Goal: Information Seeking & Learning: Learn about a topic

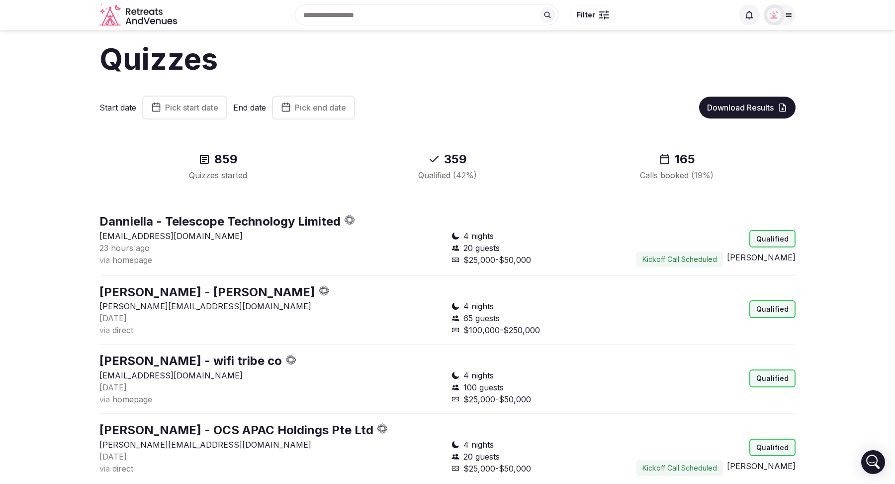
click at [785, 16] on icon at bounding box center [789, 15] width 8 height 8
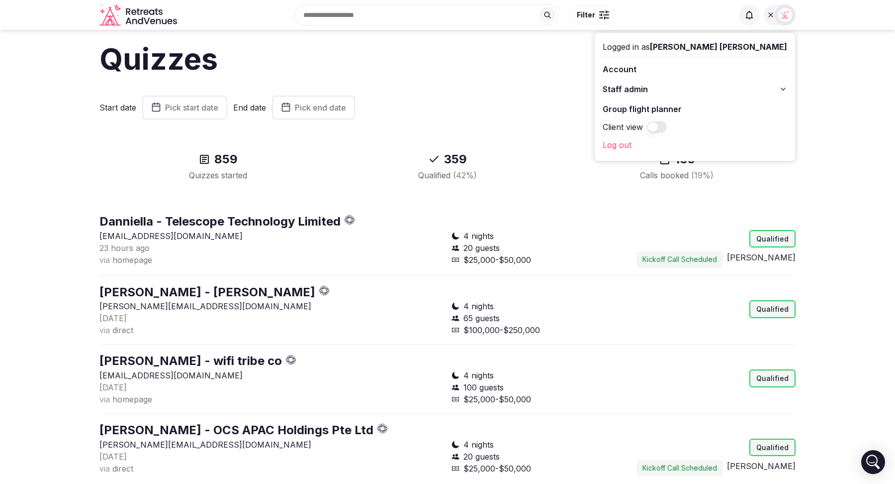
click at [782, 84] on button "Staff admin" at bounding box center [695, 89] width 185 height 16
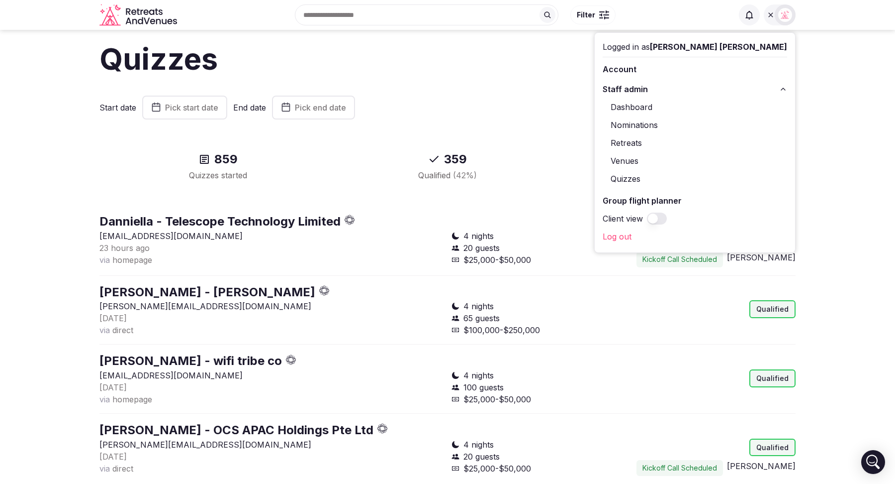
click at [782, 91] on icon at bounding box center [784, 89] width 8 height 8
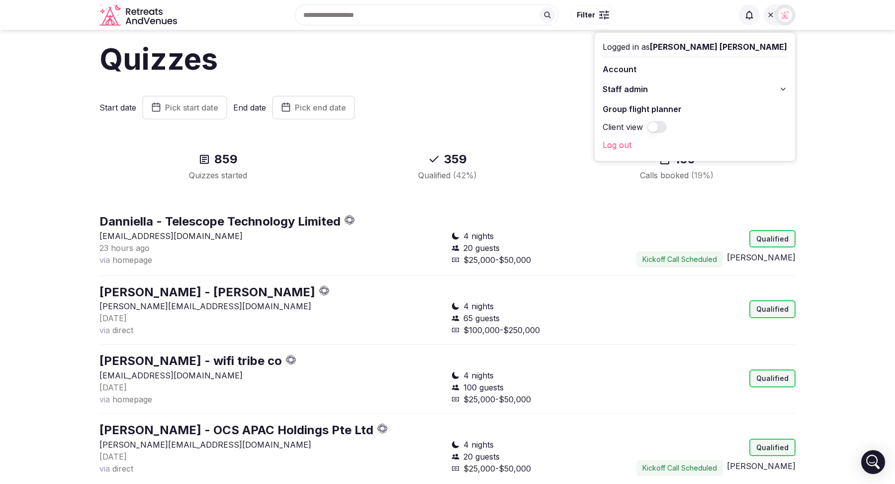
click at [713, 109] on link "Group flight planner" at bounding box center [695, 109] width 185 height 16
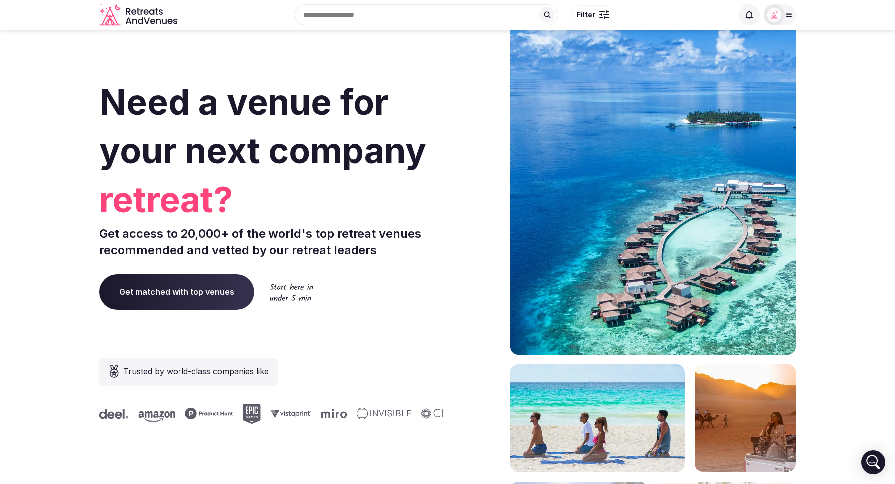
click at [791, 16] on icon at bounding box center [788, 14] width 5 height 3
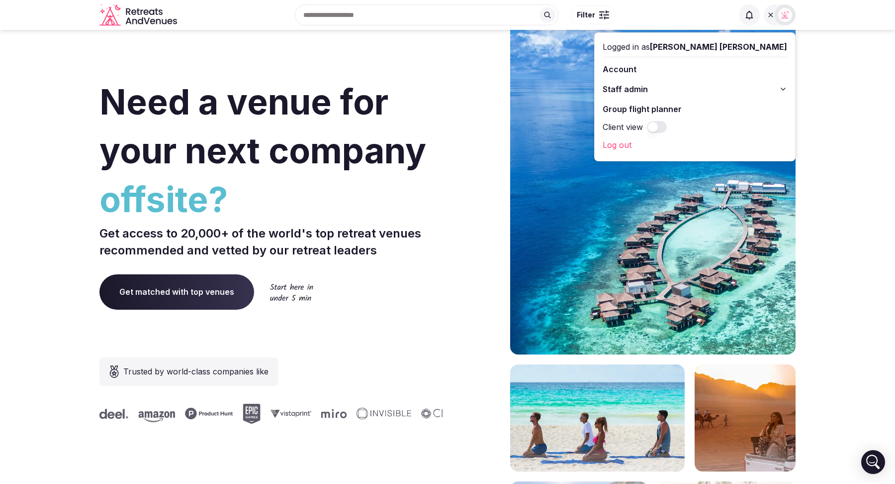
click at [740, 105] on link "Group flight planner" at bounding box center [695, 109] width 185 height 16
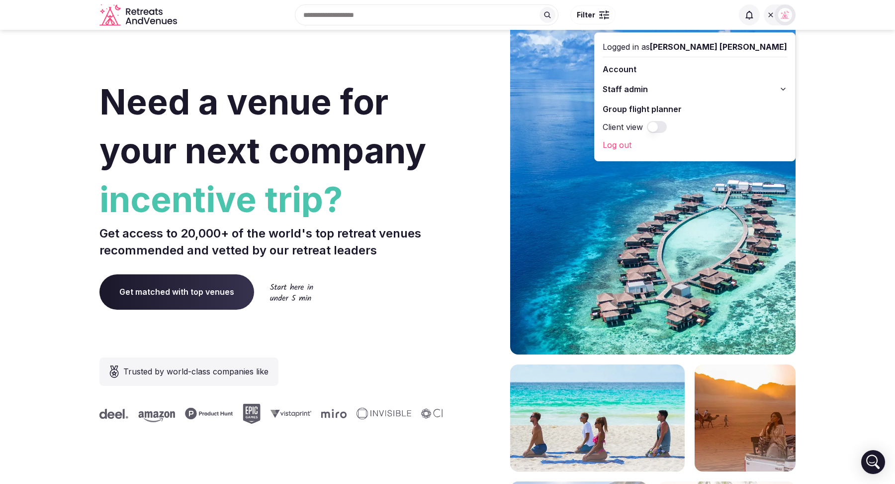
click at [740, 105] on link "Group flight planner" at bounding box center [695, 109] width 185 height 16
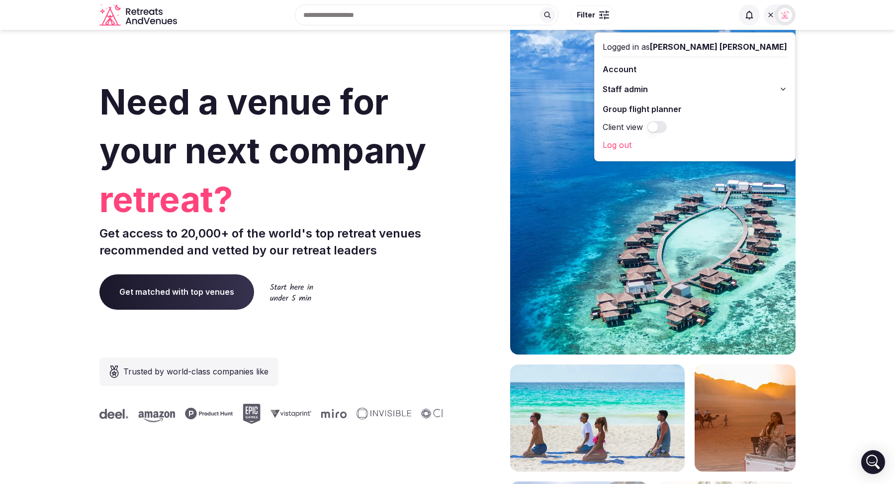
click at [693, 110] on link "Group flight planner" at bounding box center [695, 109] width 185 height 16
click at [667, 125] on button "Client view" at bounding box center [657, 127] width 20 height 12
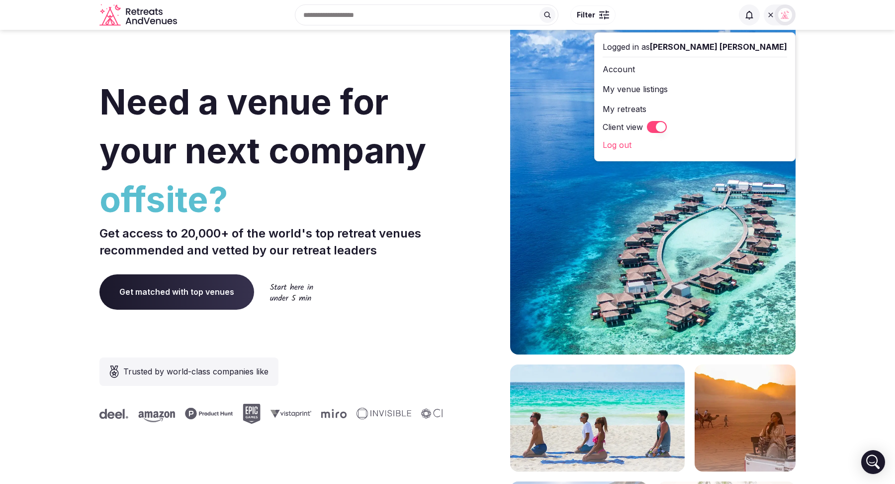
click at [667, 124] on button "Client view" at bounding box center [657, 127] width 20 height 12
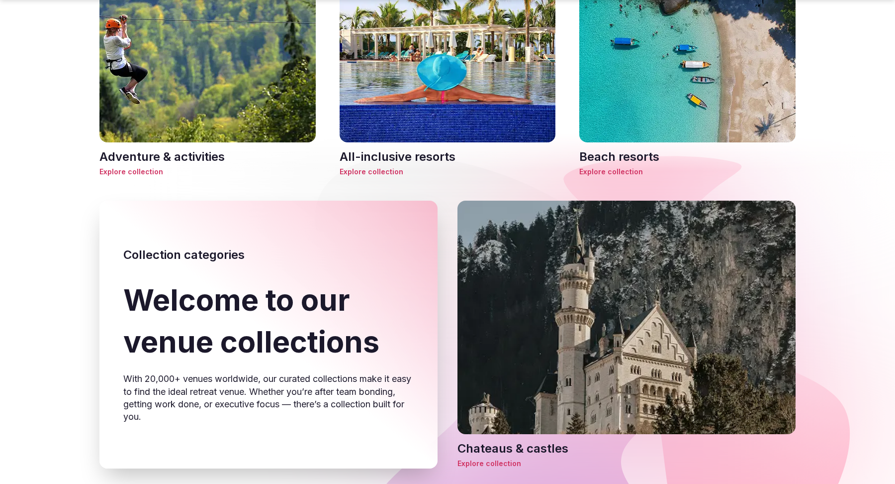
scroll to position [100, 0]
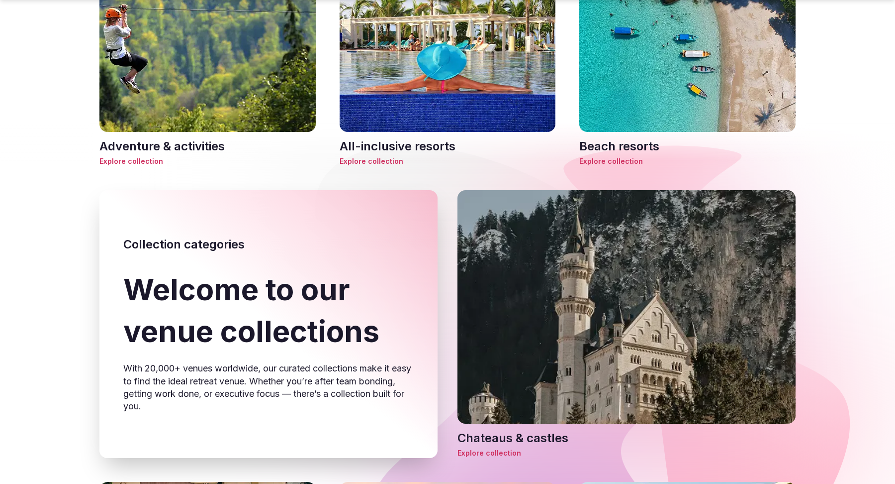
click at [602, 159] on span "Explore collection" at bounding box center [688, 161] width 216 height 10
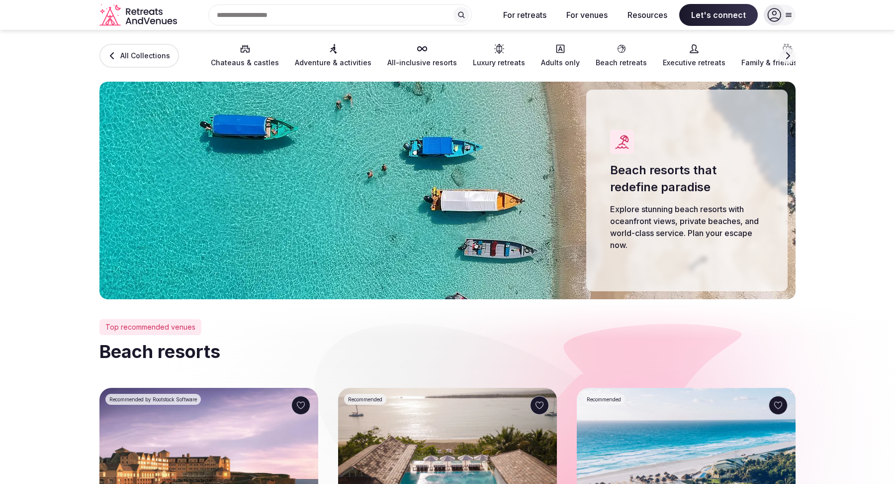
click at [789, 55] on icon "button" at bounding box center [788, 55] width 4 height 7
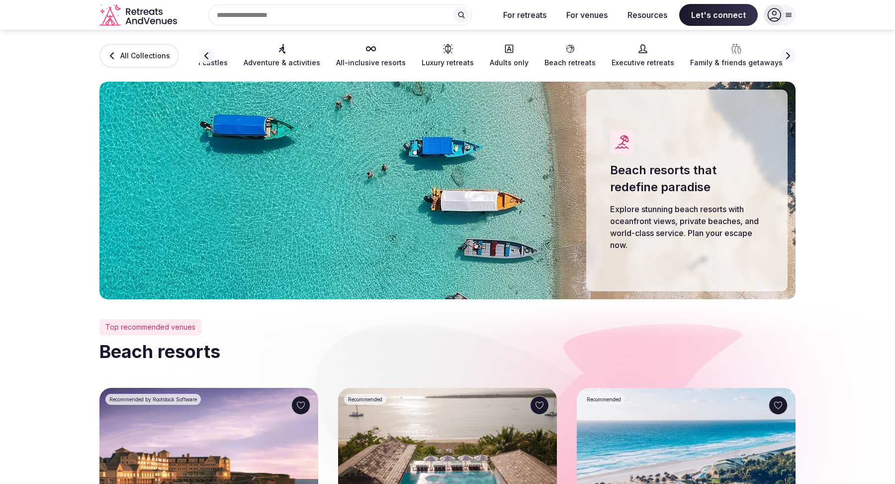
click at [789, 55] on icon "button" at bounding box center [788, 55] width 4 height 7
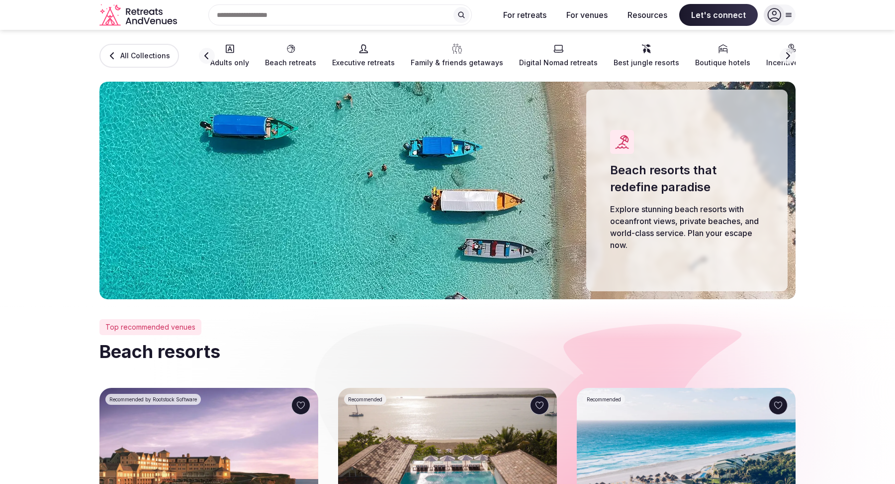
click at [789, 55] on icon "button" at bounding box center [788, 55] width 4 height 7
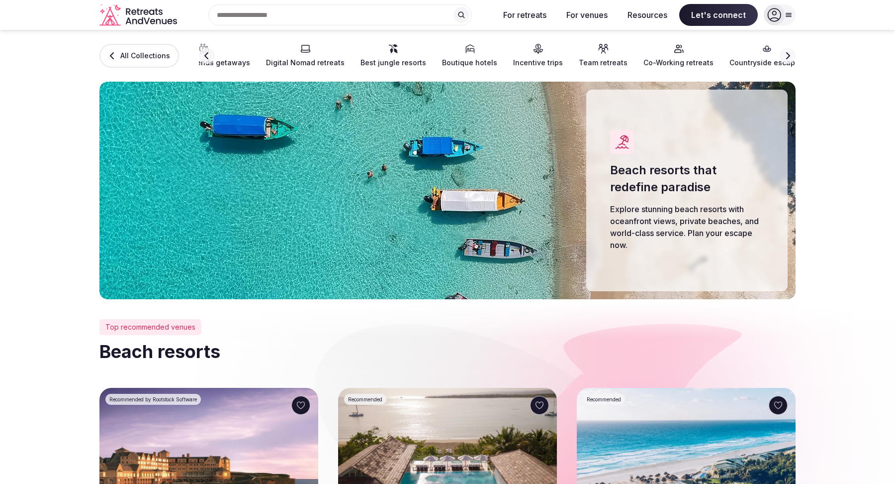
click at [789, 55] on icon "button" at bounding box center [788, 55] width 4 height 7
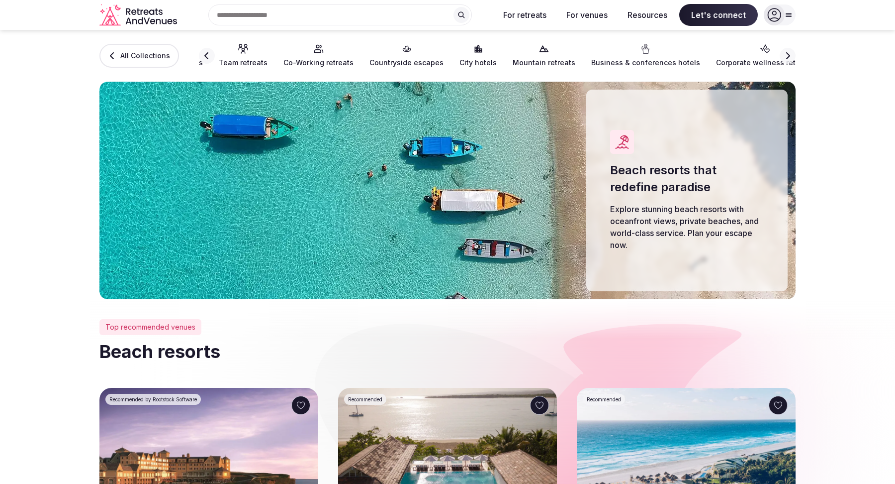
click at [460, 60] on span "City hotels" at bounding box center [478, 63] width 37 height 10
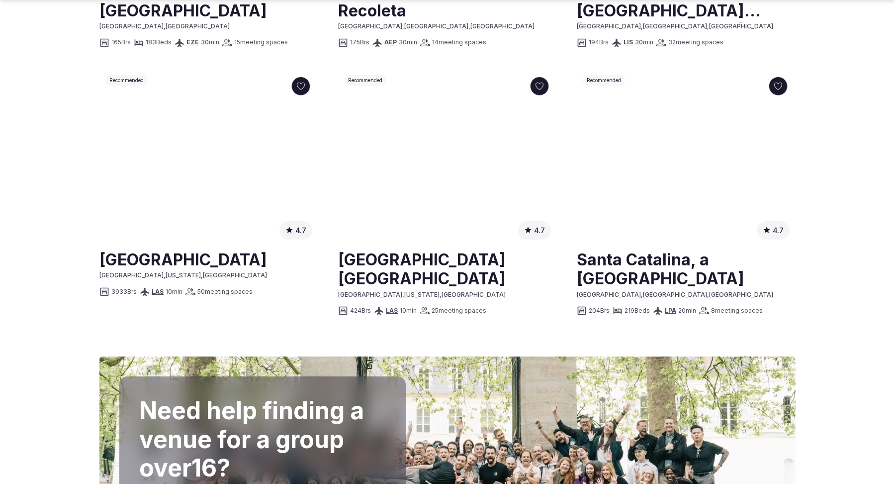
scroll to position [1125, 0]
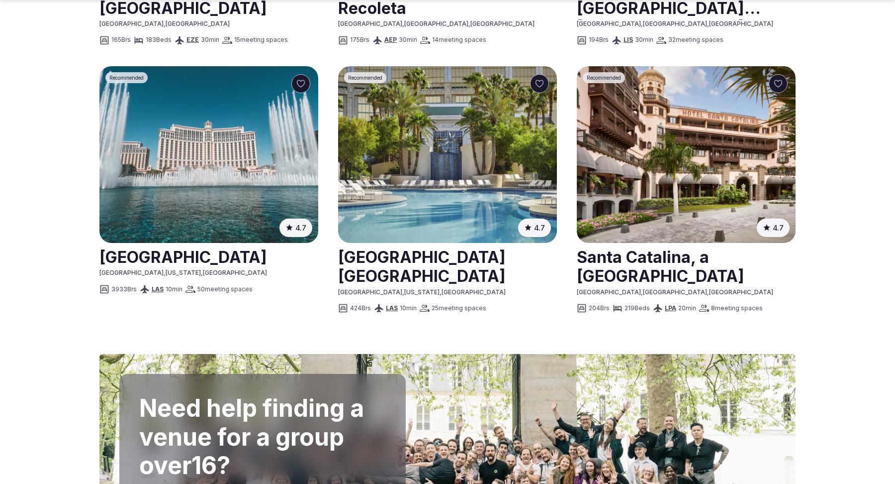
click at [180, 259] on link at bounding box center [208, 256] width 219 height 25
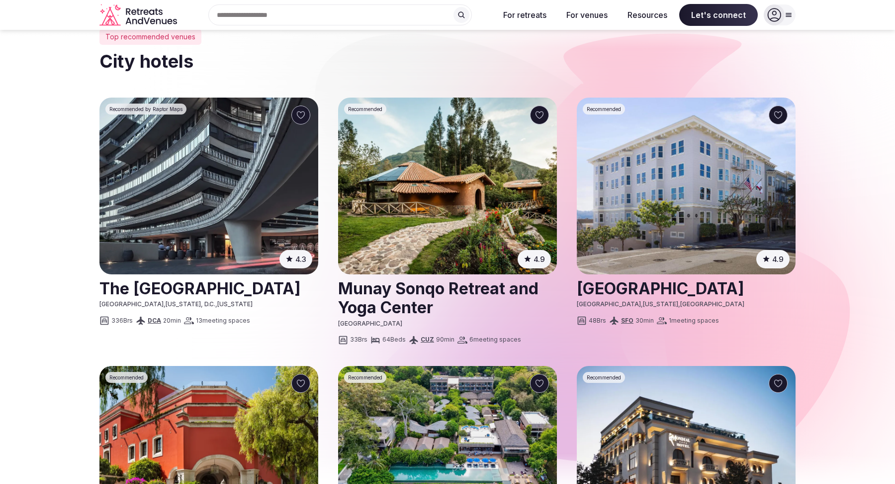
scroll to position [0, 0]
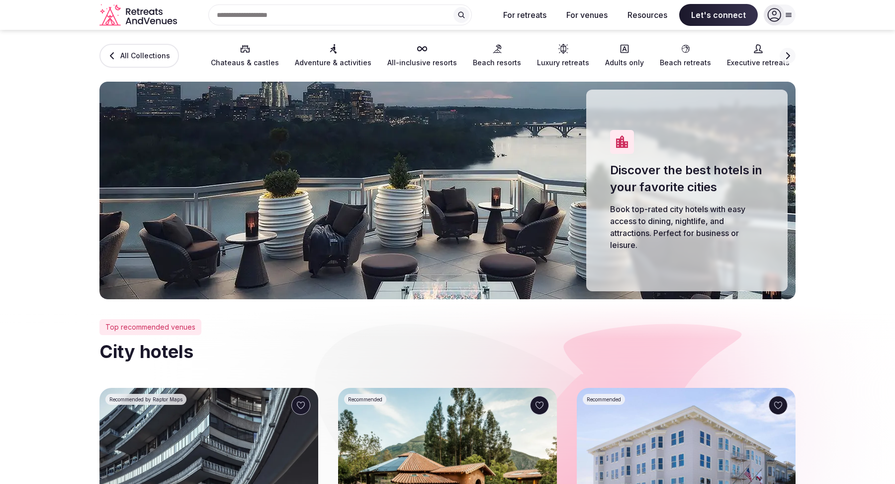
click at [143, 14] on icon "Retreats and Venues company logo" at bounding box center [139, 15] width 80 height 22
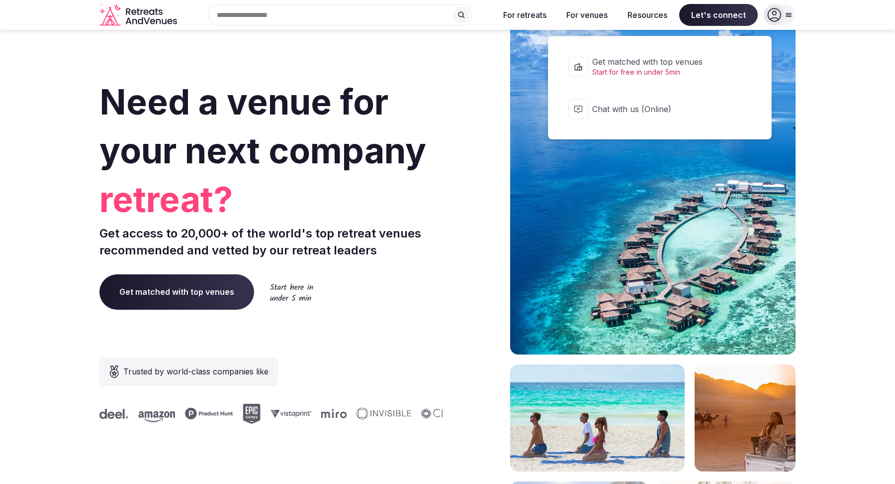
click at [695, 117] on button "Chat with us (Online)" at bounding box center [660, 109] width 203 height 40
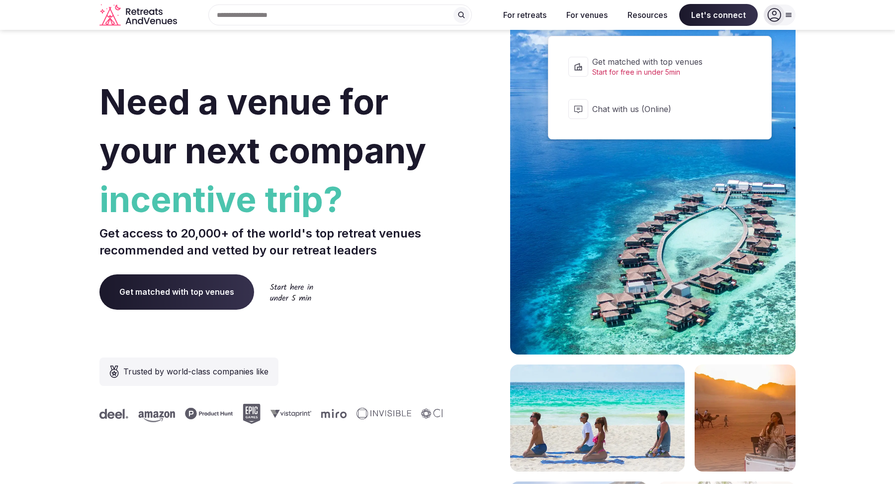
click at [631, 103] on span "Chat with us (Online)" at bounding box center [666, 108] width 148 height 11
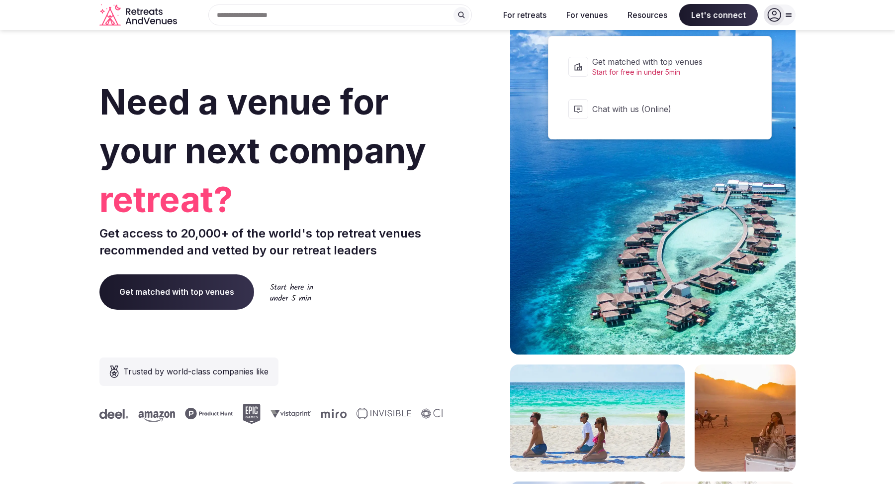
click at [707, 66] on span "Get matched with top venues" at bounding box center [666, 61] width 148 height 11
click at [646, 106] on span "Chat with us (Online)" at bounding box center [666, 108] width 148 height 11
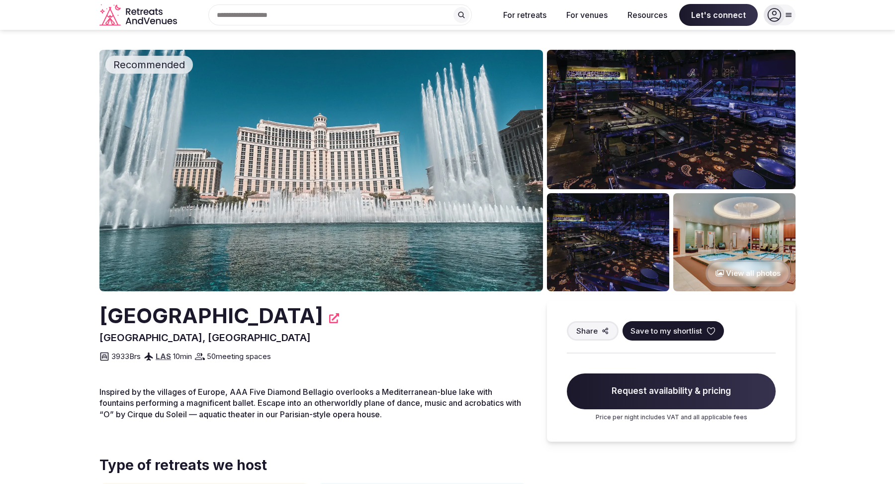
click at [661, 393] on span "Request availability & pricing" at bounding box center [671, 391] width 209 height 36
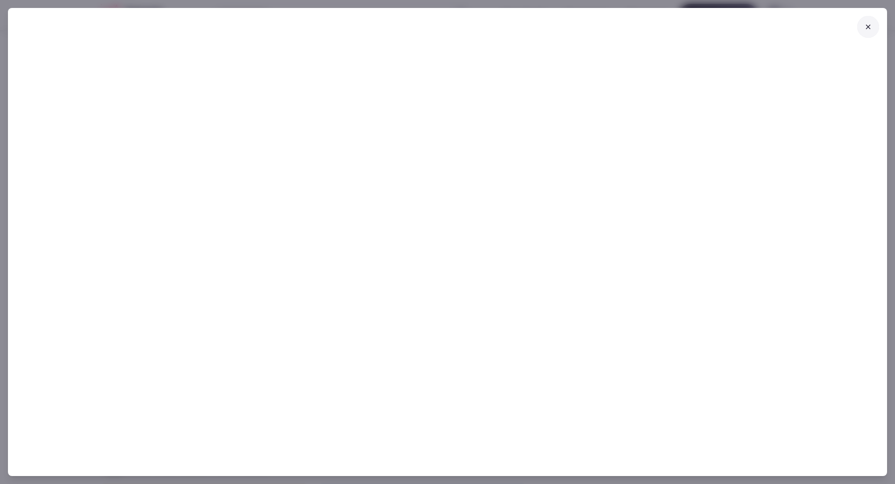
click at [869, 26] on icon at bounding box center [869, 27] width 8 height 8
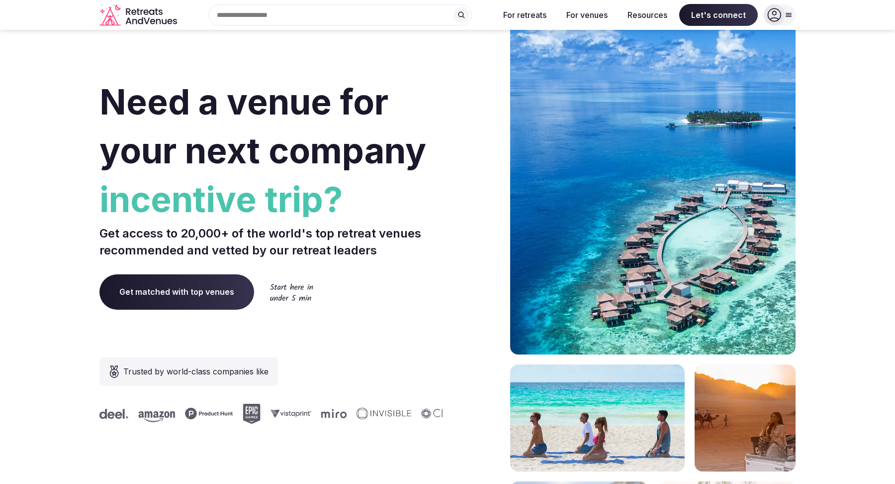
click at [785, 11] on icon at bounding box center [789, 15] width 8 height 8
